Goal: Task Accomplishment & Management: Complete application form

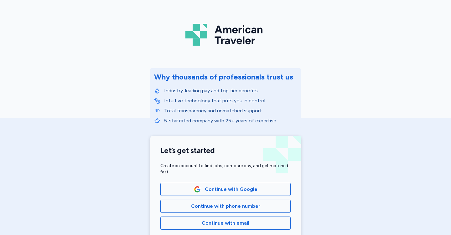
scroll to position [18, 0]
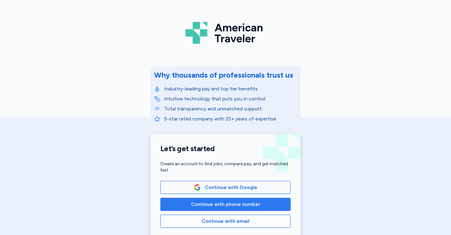
click at [253, 203] on span "Continue with phone number" at bounding box center [225, 205] width 69 height 8
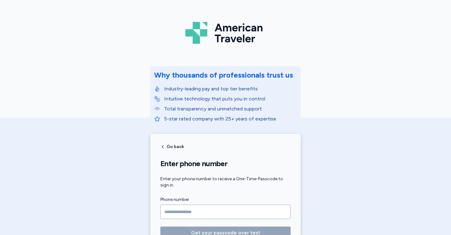
click at [184, 210] on input "Phone number" at bounding box center [225, 212] width 130 height 14
click at [176, 211] on input "Phone number" at bounding box center [225, 212] width 130 height 14
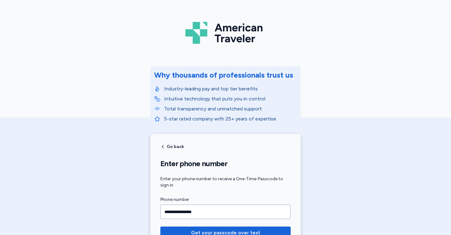
type input "**********"
click at [160, 227] on button "Get your passcode over text" at bounding box center [225, 233] width 130 height 13
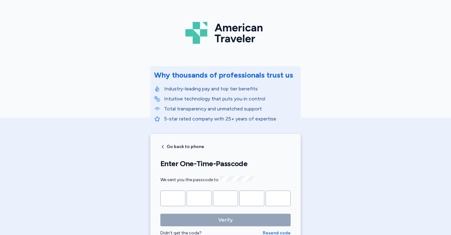
type input "*"
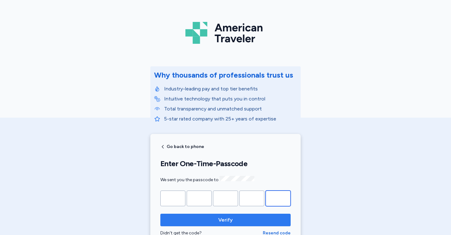
type input "*"
click at [195, 218] on span "Verify" at bounding box center [225, 220] width 120 height 8
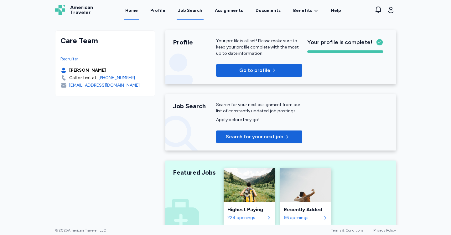
click at [194, 12] on div "Job Search" at bounding box center [190, 11] width 24 height 6
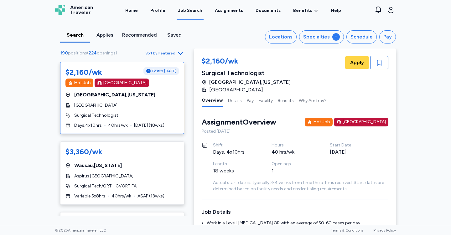
click at [110, 36] on div "Applies" at bounding box center [104, 35] width 25 height 8
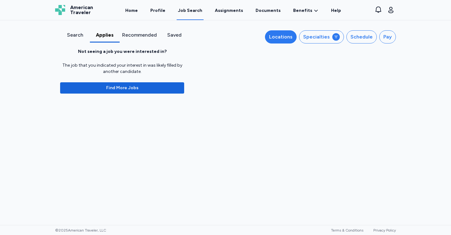
click at [293, 41] on button "Locations" at bounding box center [281, 36] width 32 height 13
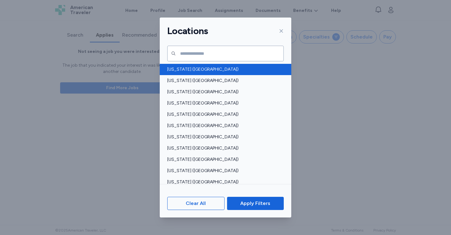
click at [203, 71] on span "[US_STATE] ([GEOGRAPHIC_DATA])" at bounding box center [223, 69] width 113 height 6
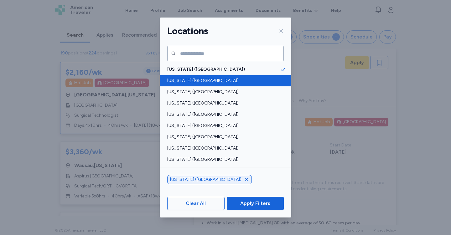
click at [194, 80] on span "[US_STATE] ([GEOGRAPHIC_DATA])" at bounding box center [223, 81] width 113 height 6
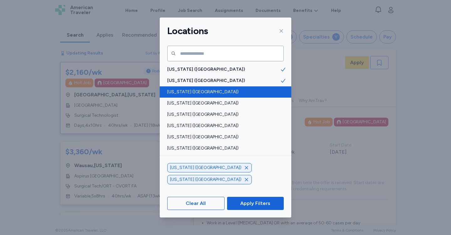
click at [192, 89] on span "[US_STATE] ([GEOGRAPHIC_DATA])" at bounding box center [223, 92] width 113 height 6
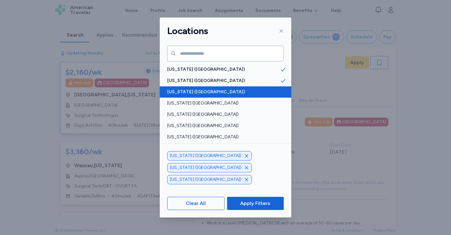
click at [192, 89] on span "[US_STATE] ([GEOGRAPHIC_DATA])" at bounding box center [223, 92] width 113 height 6
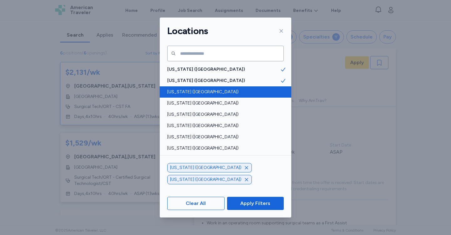
scroll to position [1, 0]
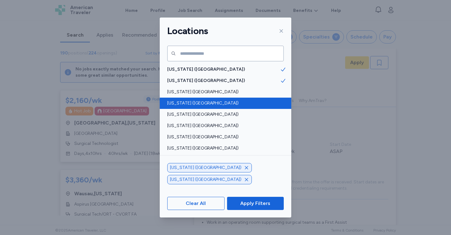
click at [193, 101] on span "[US_STATE] ([GEOGRAPHIC_DATA])" at bounding box center [223, 103] width 113 height 6
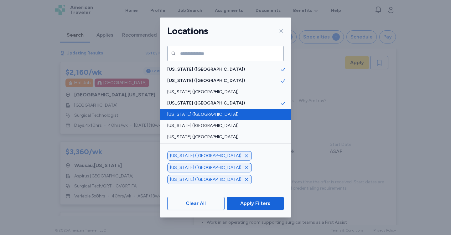
click at [194, 113] on span "[US_STATE] ([GEOGRAPHIC_DATA])" at bounding box center [223, 114] width 113 height 6
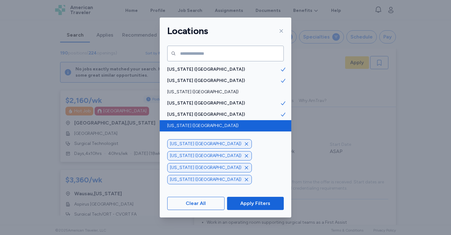
click at [191, 124] on span "[US_STATE] ([GEOGRAPHIC_DATA])" at bounding box center [223, 126] width 113 height 6
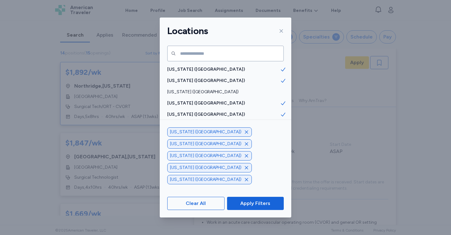
click at [192, 135] on span "[US_STATE] ([GEOGRAPHIC_DATA])" at bounding box center [223, 137] width 113 height 6
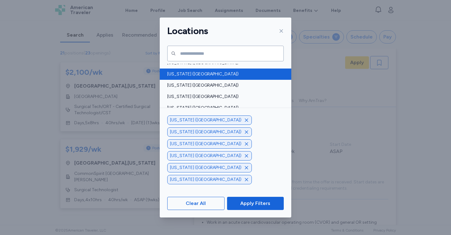
scroll to position [86, 0]
click at [211, 76] on span "[US_STATE] ([GEOGRAPHIC_DATA])" at bounding box center [223, 74] width 113 height 6
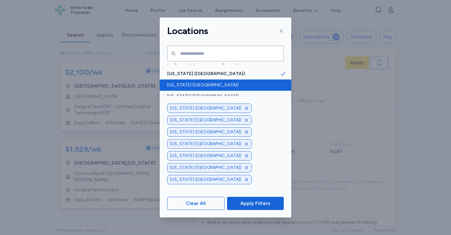
click at [204, 85] on span "[US_STATE] ([GEOGRAPHIC_DATA])" at bounding box center [223, 85] width 113 height 6
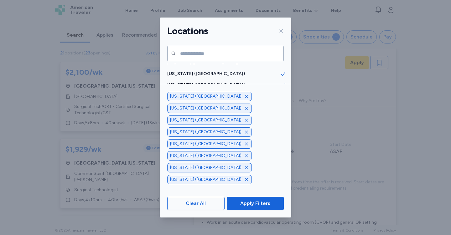
click at [200, 95] on span "[US_STATE] ([GEOGRAPHIC_DATA])" at bounding box center [223, 96] width 113 height 6
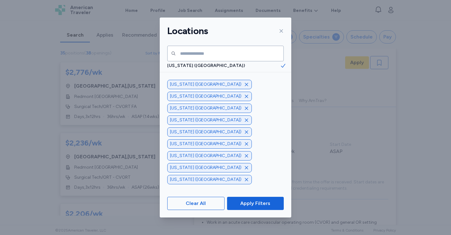
scroll to position [107, 0]
click at [199, 88] on span "[US_STATE] ([GEOGRAPHIC_DATA])" at bounding box center [223, 86] width 113 height 6
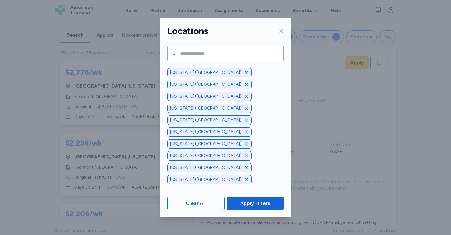
click at [197, 96] on span "[US_STATE] (ID)" at bounding box center [223, 98] width 113 height 6
click at [196, 107] on span "[US_STATE] ([GEOGRAPHIC_DATA])" at bounding box center [223, 109] width 113 height 6
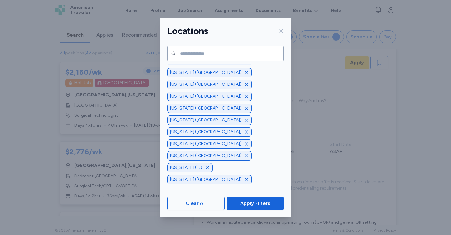
click at [198, 90] on span "[US_STATE] ([GEOGRAPHIC_DATA])" at bounding box center [223, 87] width 113 height 6
click at [197, 97] on span "[US_STATE] ([GEOGRAPHIC_DATA])" at bounding box center [223, 98] width 113 height 6
click at [197, 85] on span "[US_STATE] ([GEOGRAPHIC_DATA])" at bounding box center [223, 83] width 113 height 6
click at [197, 92] on span "[US_STATE] ([GEOGRAPHIC_DATA])" at bounding box center [223, 94] width 113 height 6
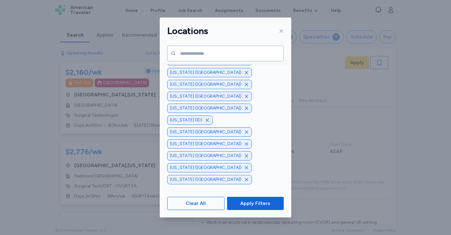
scroll to position [195, 0]
click at [197, 79] on span "[US_STATE] ([GEOGRAPHIC_DATA])" at bounding box center [223, 77] width 113 height 6
click at [198, 69] on span "[US_STATE] ([GEOGRAPHIC_DATA])" at bounding box center [223, 67] width 113 height 6
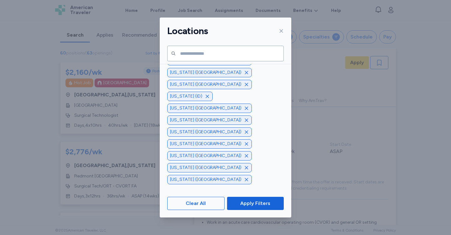
click at [205, 74] on span "[US_STATE] ([GEOGRAPHIC_DATA])" at bounding box center [223, 72] width 113 height 6
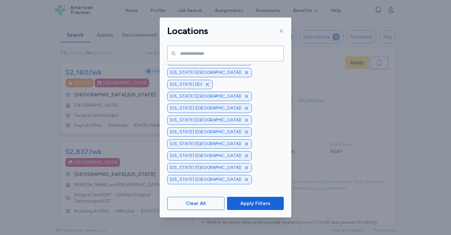
scroll to position [239, 0]
click at [222, 68] on span "[US_STATE] ([GEOGRAPHIC_DATA])" at bounding box center [223, 67] width 113 height 6
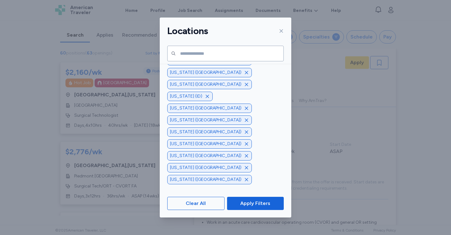
click at [220, 76] on span "[US_STATE] ([GEOGRAPHIC_DATA])" at bounding box center [223, 78] width 113 height 6
click at [223, 70] on div "[US_STATE] ([GEOGRAPHIC_DATA])" at bounding box center [225, 66] width 131 height 11
click at [236, 66] on span "[US_STATE] ([GEOGRAPHIC_DATA])" at bounding box center [223, 63] width 113 height 6
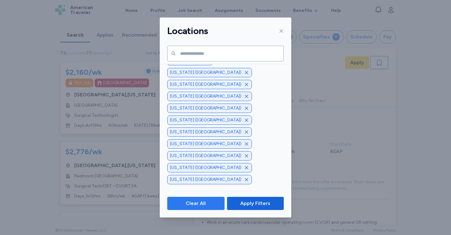
click at [215, 204] on span "Clear All" at bounding box center [195, 204] width 47 height 8
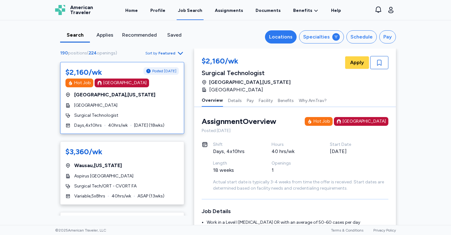
click at [289, 36] on div "Locations" at bounding box center [280, 37] width 23 height 8
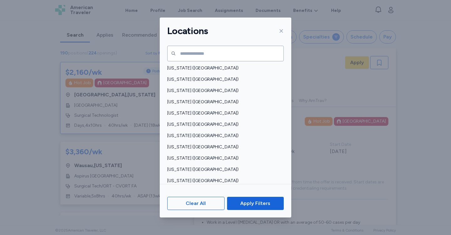
scroll to position [454, 0]
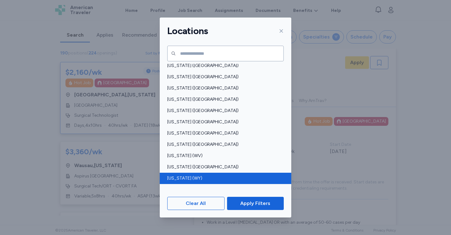
click at [215, 179] on span "[US_STATE] (WY)" at bounding box center [223, 178] width 113 height 6
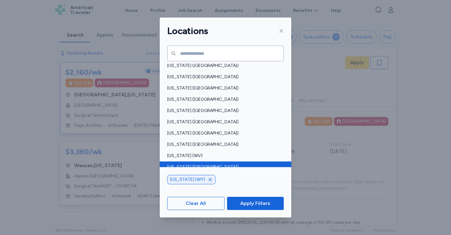
click at [212, 166] on span "[US_STATE] ([GEOGRAPHIC_DATA])" at bounding box center [223, 167] width 113 height 6
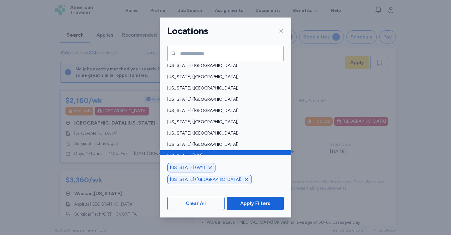
click at [213, 157] on span "[US_STATE] (WV)" at bounding box center [223, 156] width 113 height 6
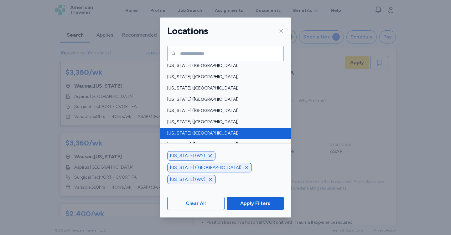
click at [209, 136] on span "[US_STATE] ([GEOGRAPHIC_DATA])" at bounding box center [223, 133] width 113 height 6
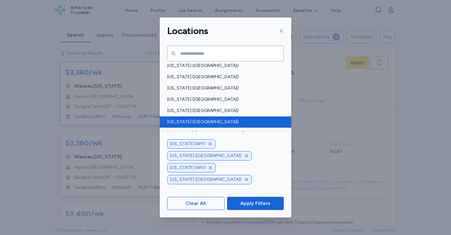
click at [207, 124] on span "[US_STATE] ([GEOGRAPHIC_DATA])" at bounding box center [223, 122] width 113 height 6
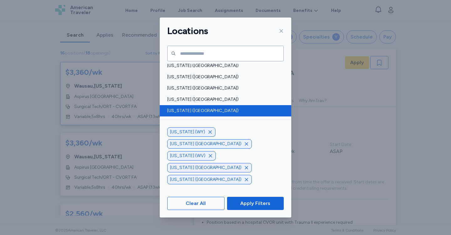
click at [205, 114] on span "[US_STATE] ([GEOGRAPHIC_DATA])" at bounding box center [223, 111] width 113 height 6
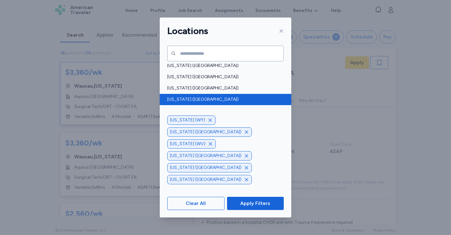
click at [203, 104] on div "[US_STATE] ([GEOGRAPHIC_DATA])" at bounding box center [225, 99] width 131 height 11
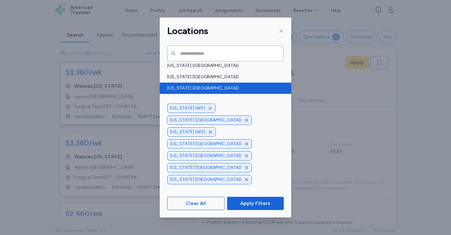
click at [205, 91] on span "[US_STATE] ([GEOGRAPHIC_DATA])" at bounding box center [223, 88] width 113 height 6
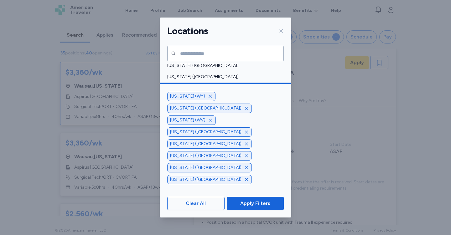
scroll to position [441, 0]
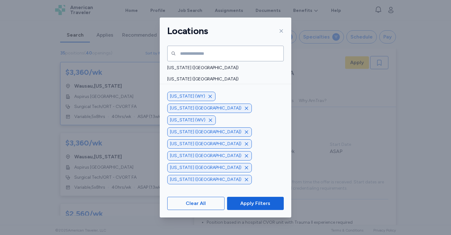
click at [211, 89] on span "[US_STATE] ([GEOGRAPHIC_DATA])" at bounding box center [223, 90] width 113 height 6
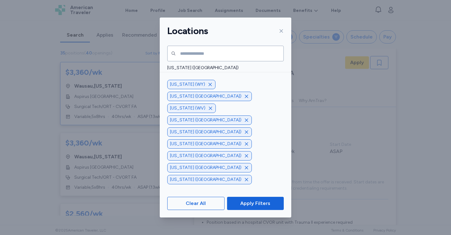
click at [213, 82] on span "[US_STATE] ([GEOGRAPHIC_DATA])" at bounding box center [223, 79] width 113 height 6
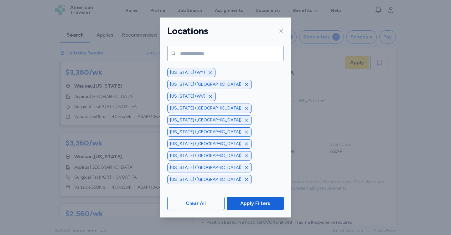
scroll to position [422, 0]
click at [213, 82] on div "[US_STATE] ([GEOGRAPHIC_DATA])" at bounding box center [225, 86] width 131 height 11
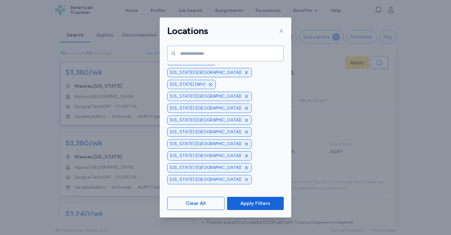
click at [213, 76] on span "[US_STATE] ([GEOGRAPHIC_DATA])" at bounding box center [223, 75] width 113 height 6
click at [212, 83] on span "[US_STATE] ([GEOGRAPHIC_DATA])" at bounding box center [223, 85] width 113 height 6
click at [211, 92] on span "[US_STATE] ([GEOGRAPHIC_DATA])" at bounding box center [223, 95] width 113 height 6
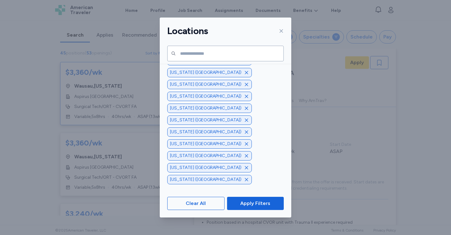
click at [210, 84] on span "[US_STATE] ([GEOGRAPHIC_DATA])" at bounding box center [223, 83] width 113 height 6
click at [214, 75] on div "[US_STATE] ([GEOGRAPHIC_DATA])" at bounding box center [225, 72] width 131 height 11
click at [214, 76] on span "[US_STATE] ([GEOGRAPHIC_DATA])" at bounding box center [223, 79] width 113 height 6
click at [213, 71] on div "[US_STATE] ([GEOGRAPHIC_DATA])" at bounding box center [225, 67] width 131 height 11
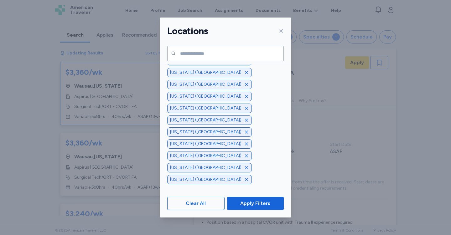
scroll to position [348, 0]
click at [213, 70] on span "[US_STATE] ([GEOGRAPHIC_DATA])" at bounding box center [223, 71] width 113 height 6
click at [213, 70] on span "[US_STATE] ([GEOGRAPHIC_DATA])" at bounding box center [223, 72] width 113 height 6
click at [254, 202] on span "Apply Filters" at bounding box center [255, 204] width 30 height 8
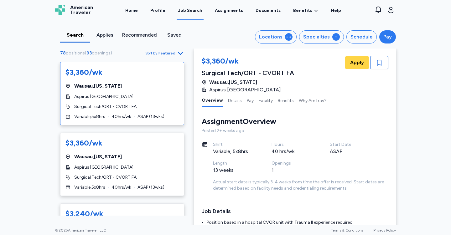
click at [382, 38] on button "Pay" at bounding box center [387, 36] width 17 height 13
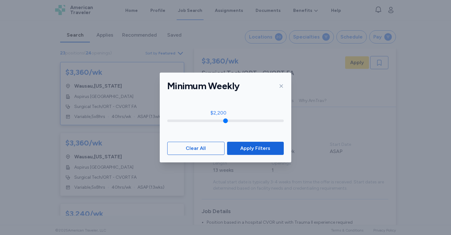
drag, startPoint x: 172, startPoint y: 121, endPoint x: 218, endPoint y: 120, distance: 46.3
type input "****"
click at [218, 120] on input "range" at bounding box center [225, 121] width 116 height 3
click at [239, 146] on span "Apply Filters" at bounding box center [255, 149] width 47 height 8
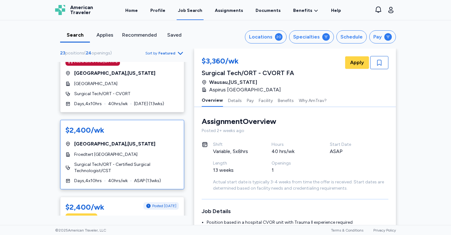
scroll to position [389, 0]
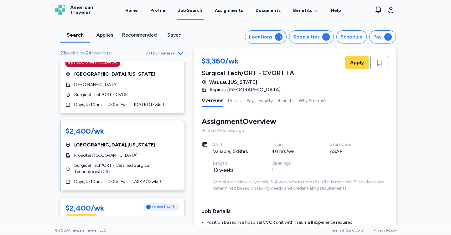
click at [154, 141] on div "[GEOGRAPHIC_DATA] , [US_STATE]" at bounding box center [121, 145] width 113 height 8
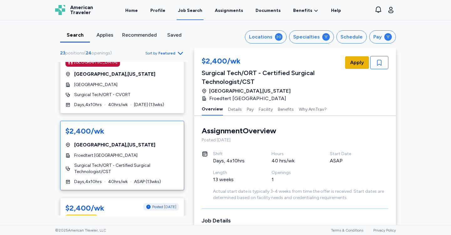
click at [352, 66] on button "Apply" at bounding box center [357, 62] width 24 height 13
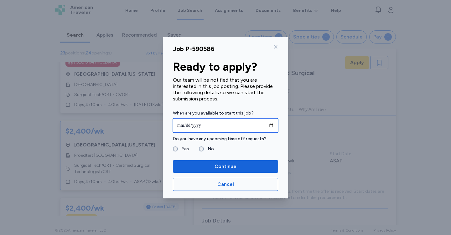
click at [206, 125] on input "date" at bounding box center [225, 125] width 105 height 14
click at [271, 126] on input "date" at bounding box center [225, 125] width 105 height 14
type input "**********"
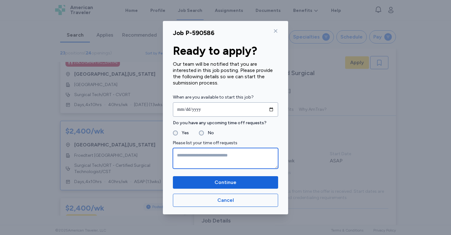
click at [185, 154] on textarea at bounding box center [225, 158] width 105 height 21
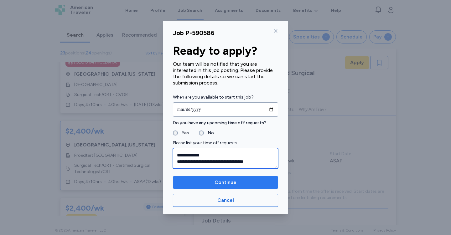
type textarea "**********"
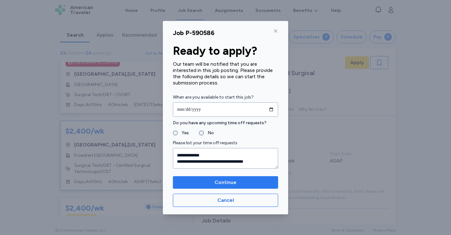
click at [218, 185] on span "Continue" at bounding box center [225, 183] width 22 height 8
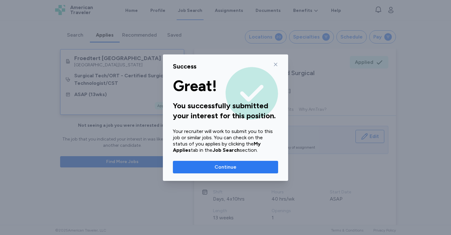
click at [222, 170] on span "Continue" at bounding box center [225, 167] width 22 height 8
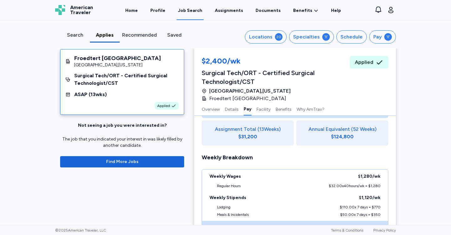
scroll to position [539, 0]
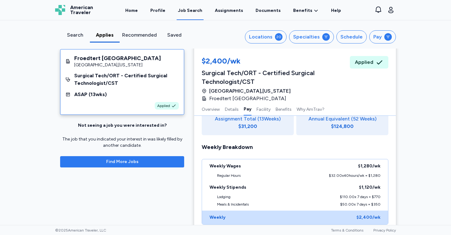
click at [110, 160] on span "Find More Jobs" at bounding box center [122, 162] width 32 height 6
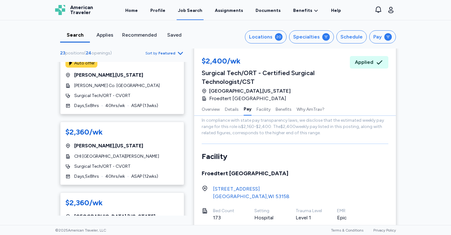
scroll to position [657, 0]
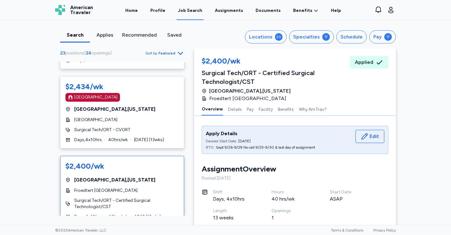
scroll to position [351, 0]
